Goal: Communication & Community: Answer question/provide support

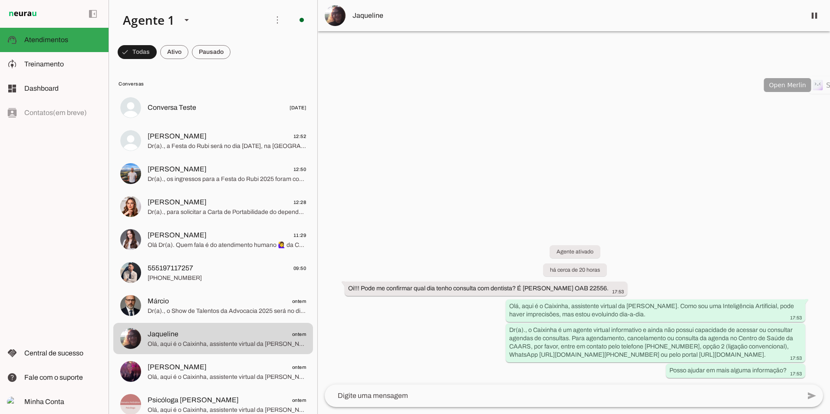
click at [676, 188] on div at bounding box center [574, 207] width 512 height 414
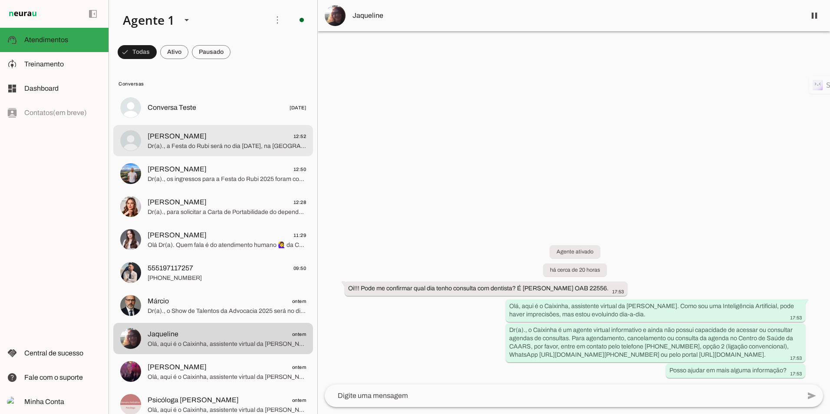
click at [206, 148] on span "Dr(a)., a Festa do Rubi será no dia [DATE], na [GEOGRAPHIC_DATA], em [GEOGRAPHI…" at bounding box center [227, 146] width 158 height 9
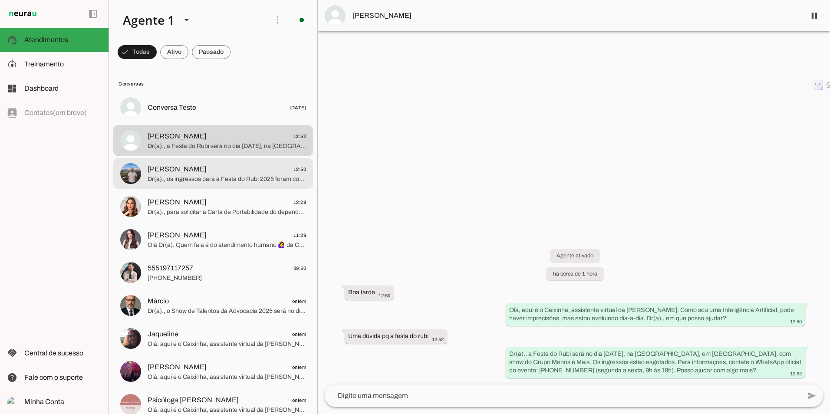
click at [196, 174] on span "[PERSON_NAME] 12:50" at bounding box center [227, 169] width 158 height 11
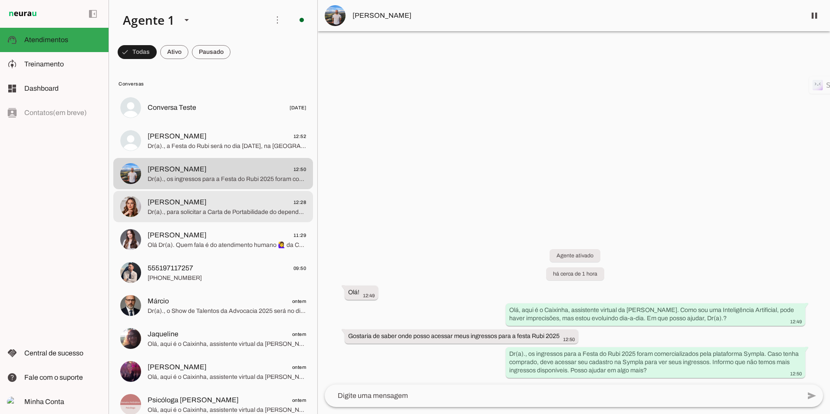
click at [230, 205] on span "[PERSON_NAME] 12:28" at bounding box center [227, 202] width 158 height 11
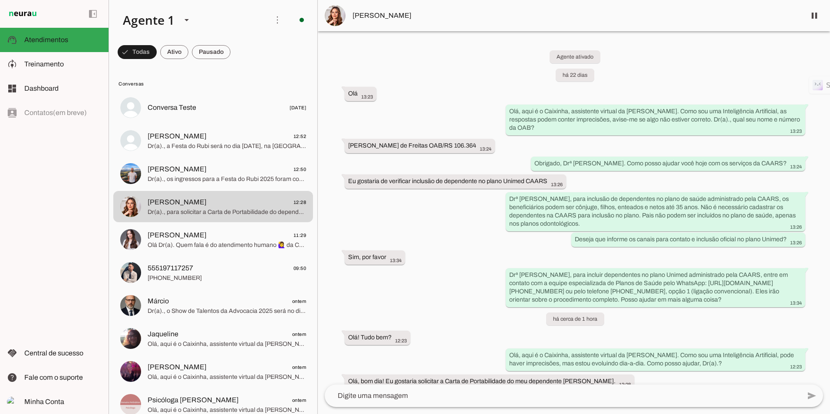
scroll to position [53, 0]
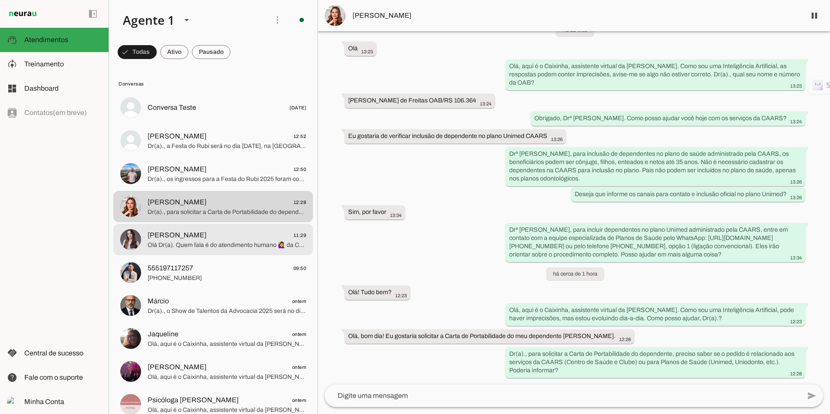
click at [200, 236] on span "[PERSON_NAME] 11:29" at bounding box center [227, 235] width 158 height 11
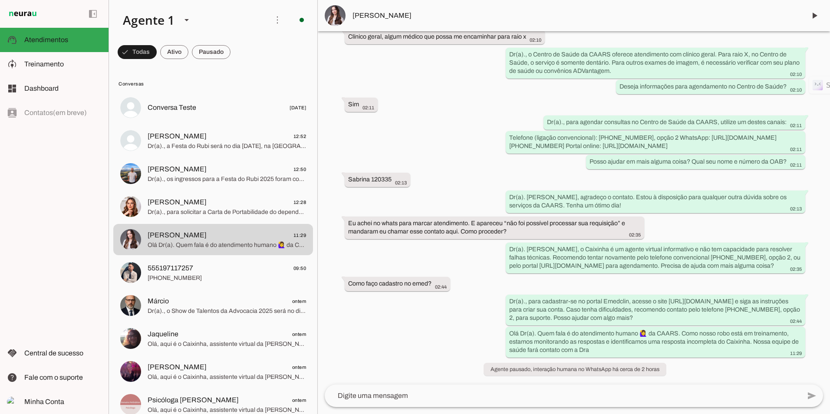
scroll to position [141, 0]
click at [813, 16] on span at bounding box center [814, 15] width 21 height 21
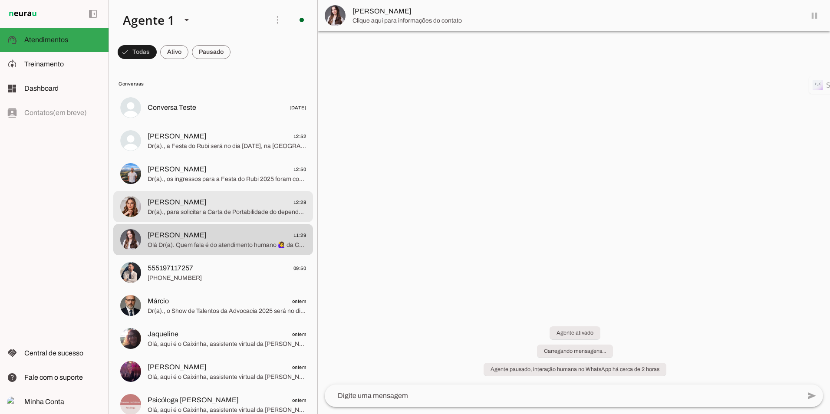
scroll to position [0, 0]
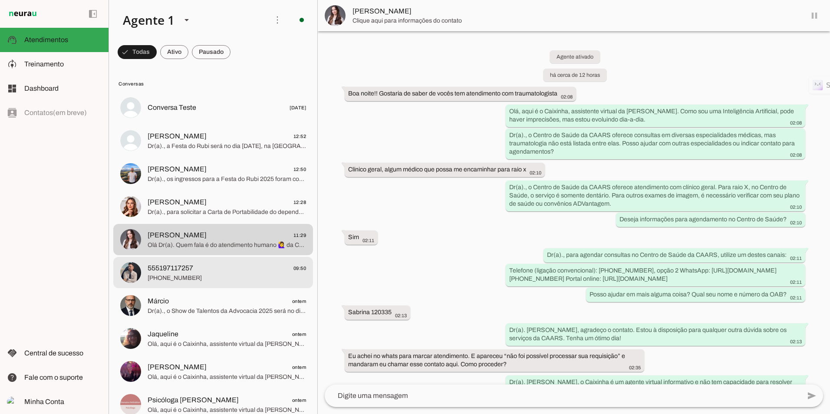
click at [196, 267] on span "555197117257 09:50" at bounding box center [227, 268] width 158 height 11
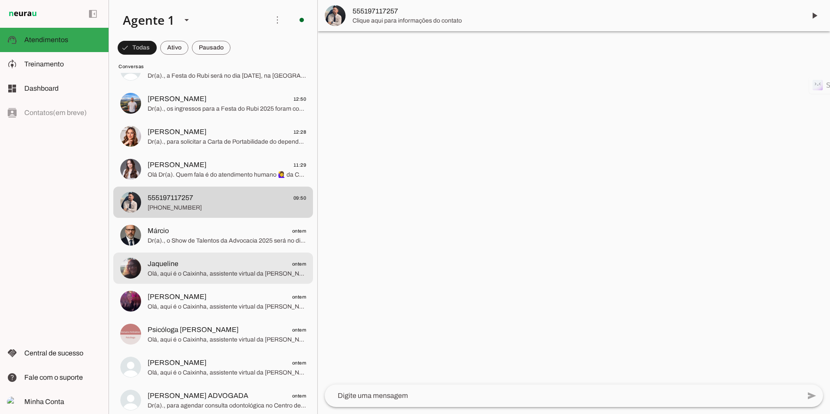
scroll to position [87, 0]
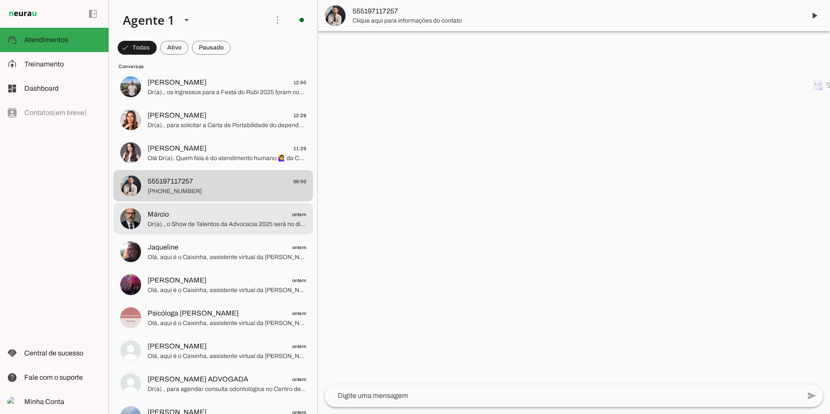
click at [195, 218] on span "Márcio ontem" at bounding box center [227, 214] width 158 height 11
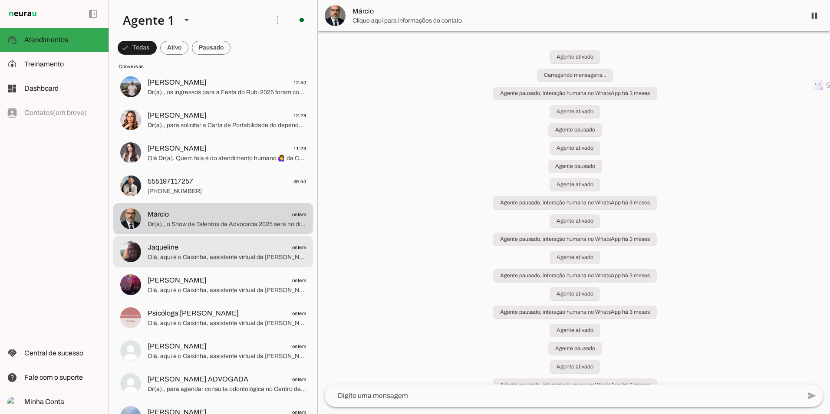
click at [183, 244] on span "Jaqueline ontem" at bounding box center [227, 247] width 158 height 11
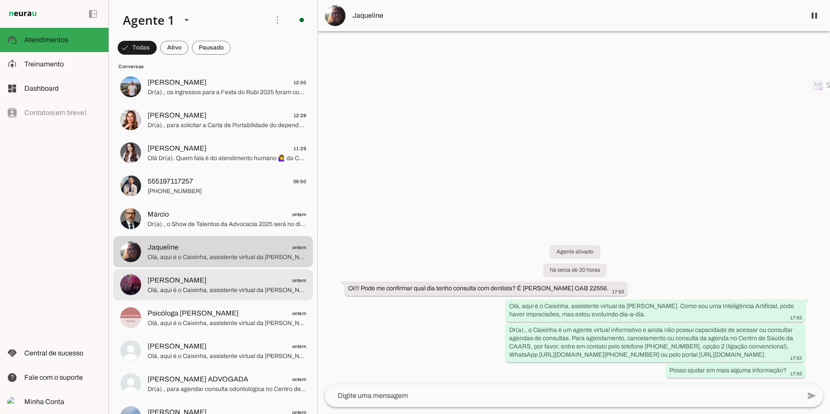
click at [184, 280] on span "[PERSON_NAME]" at bounding box center [177, 280] width 59 height 10
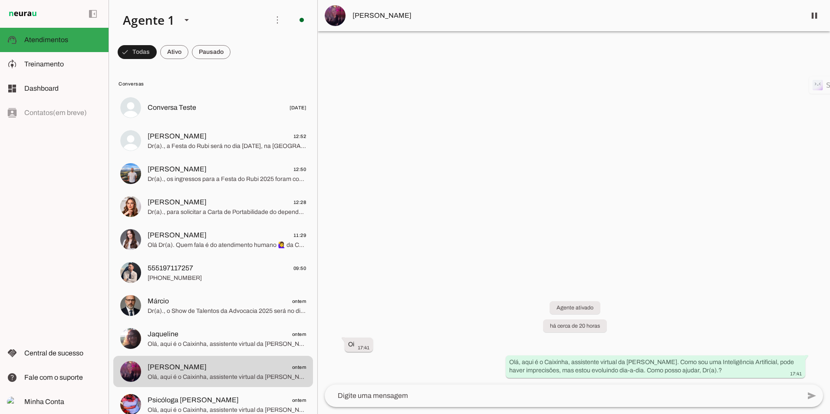
click at [215, 175] on span "Dr(a)., os ingressos para a Festa do Rubi 2025 foram comercializados pela plata…" at bounding box center [227, 179] width 158 height 9
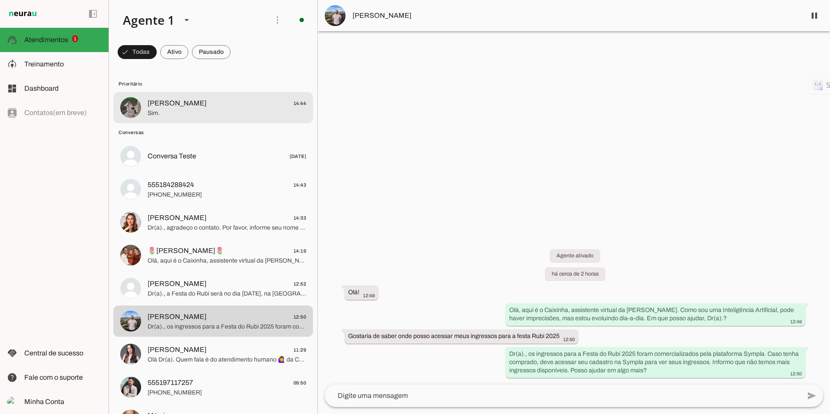
click at [229, 105] on span "João Douglas 14:44" at bounding box center [227, 103] width 158 height 11
